Goal: Task Accomplishment & Management: Complete application form

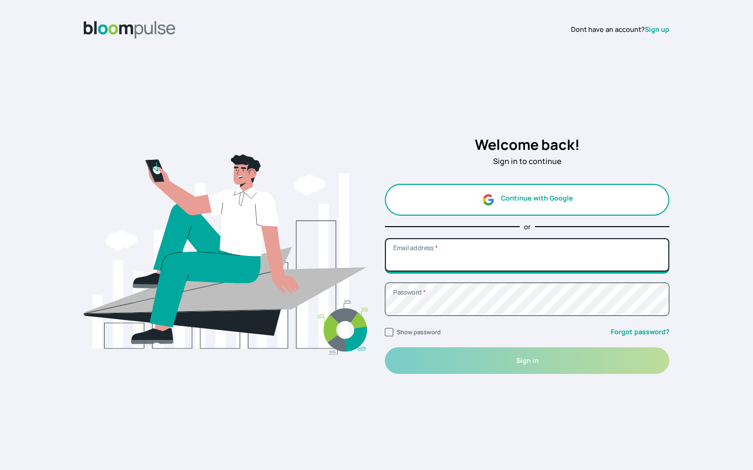
type input "[EMAIL_ADDRESS][DOMAIN_NAME]"
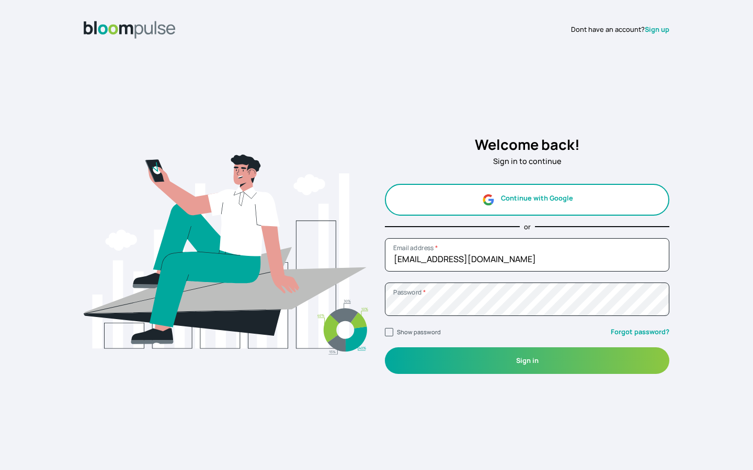
click at [574, 204] on button "Continue with Google" at bounding box center [527, 200] width 284 height 32
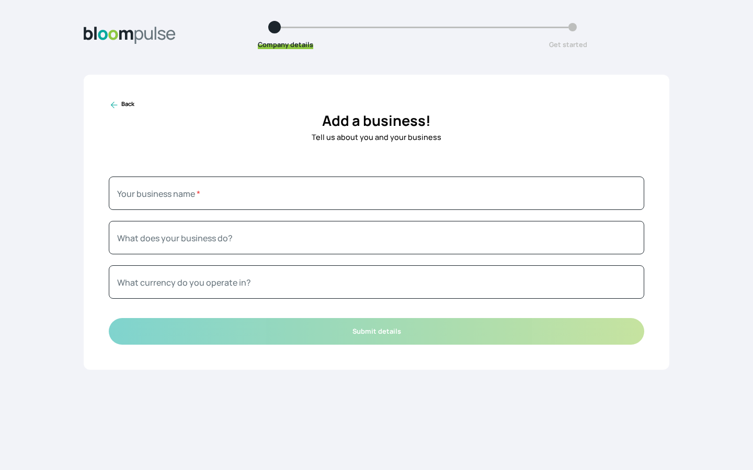
click at [115, 106] on icon at bounding box center [114, 105] width 10 height 10
